Goal: Obtain resource: Download file/media

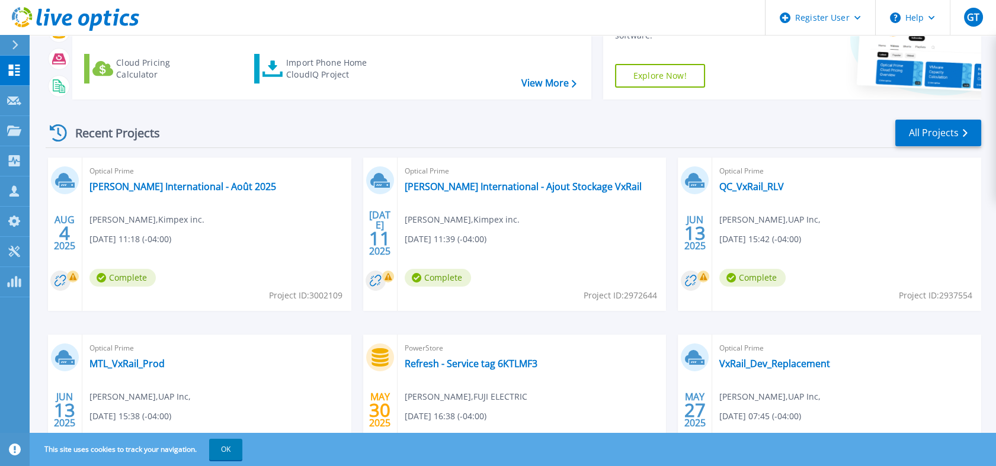
scroll to position [161, 0]
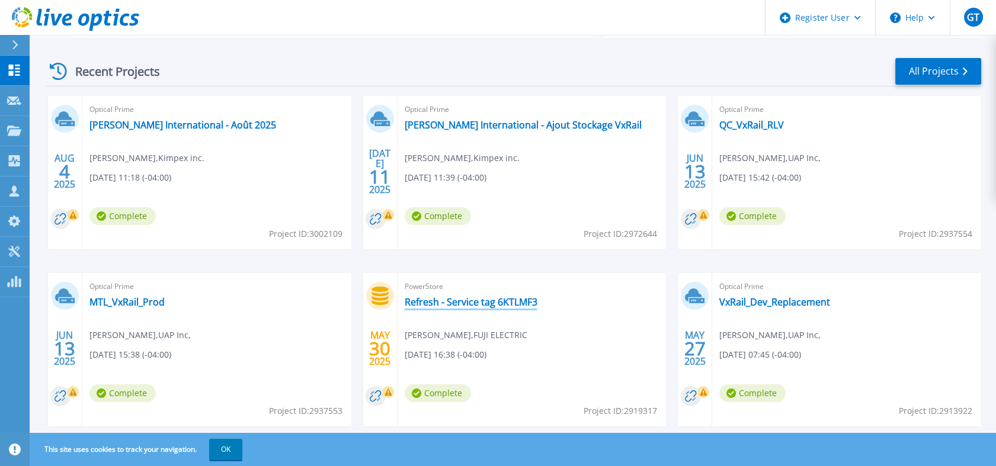
click at [470, 296] on link "Refresh - Service tag 6KTLMF3" at bounding box center [471, 302] width 133 height 12
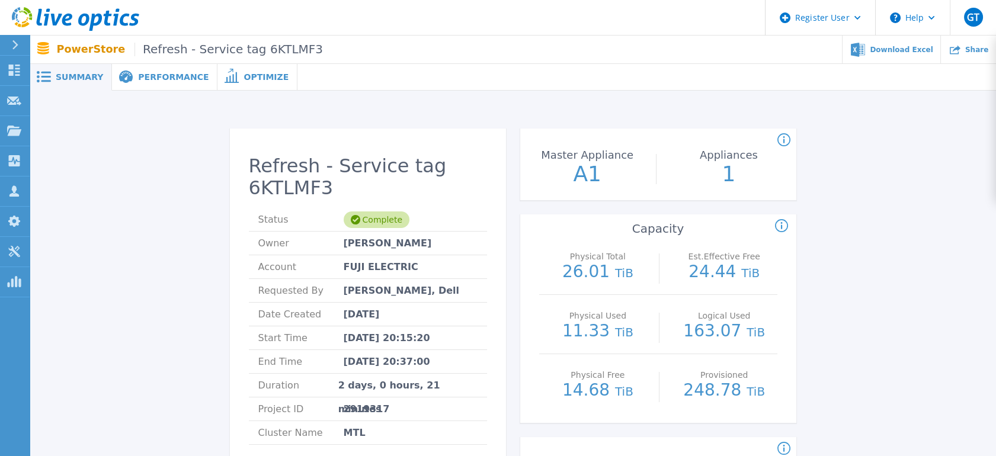
click at [146, 73] on span "Performance" at bounding box center [173, 77] width 71 height 8
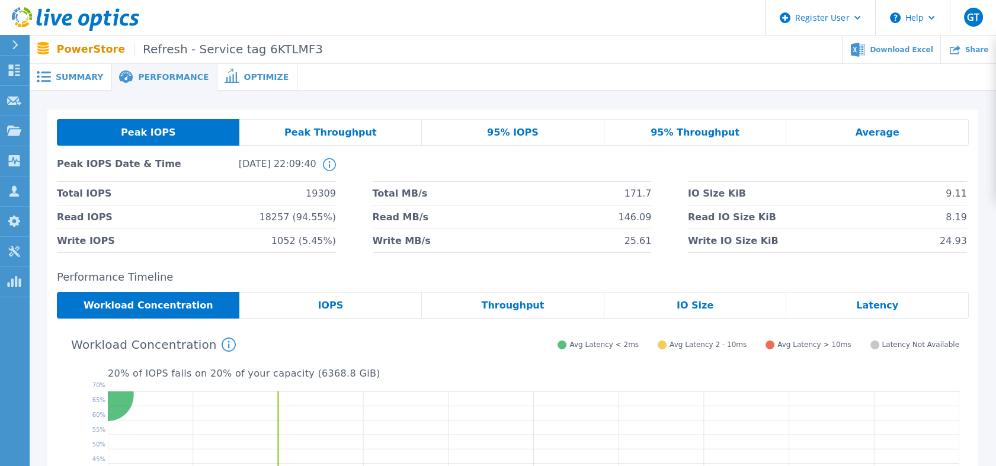
click at [244, 73] on span "Optimize" at bounding box center [266, 77] width 45 height 8
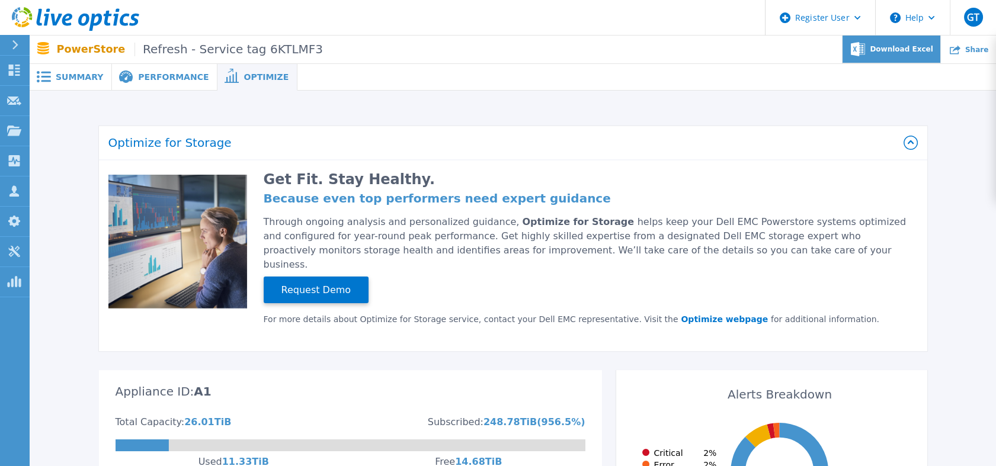
click at [932, 50] on div "Download Excel" at bounding box center [892, 50] width 98 height 28
drag, startPoint x: 168, startPoint y: 222, endPoint x: 105, endPoint y: 141, distance: 102.2
click at [73, 73] on span "Summary" at bounding box center [79, 77] width 47 height 8
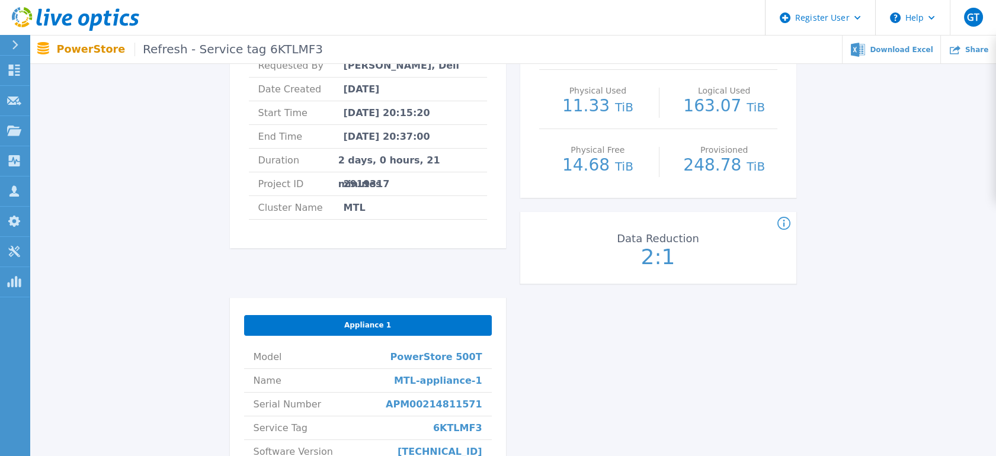
scroll to position [329, 0]
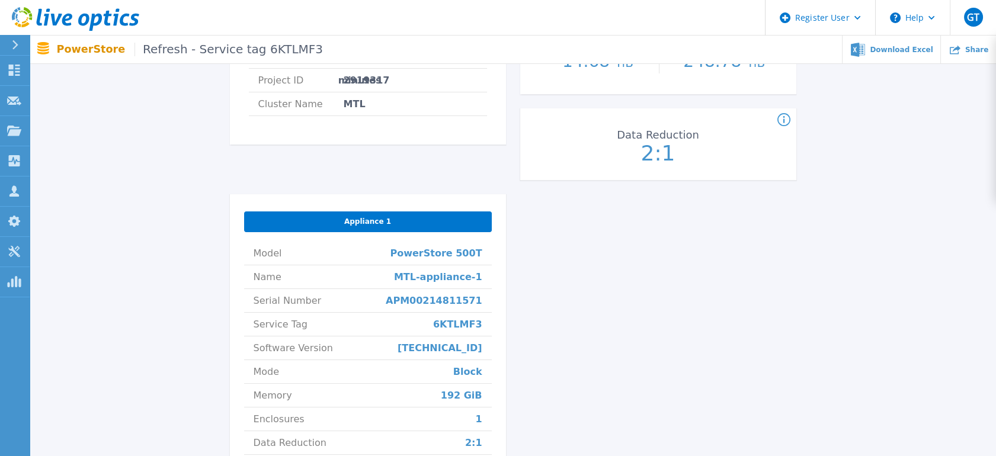
click at [704, 327] on div "Refresh - Service tag 6KTLMF3 Status Complete Owner [PERSON_NAME] Account FUJI …" at bounding box center [513, 168] width 567 height 736
click at [683, 335] on div "Refresh - Service tag 6KTLMF3 Status Complete Owner [PERSON_NAME] Account FUJI …" at bounding box center [513, 168] width 567 height 736
drag, startPoint x: 220, startPoint y: 257, endPoint x: 212, endPoint y: 225, distance: 33.1
click at [221, 252] on div "Refresh - Service tag 6KTLMF3 Status Complete Owner [PERSON_NAME] Account FUJI …" at bounding box center [512, 163] width 931 height 765
